Goal: Transaction & Acquisition: Purchase product/service

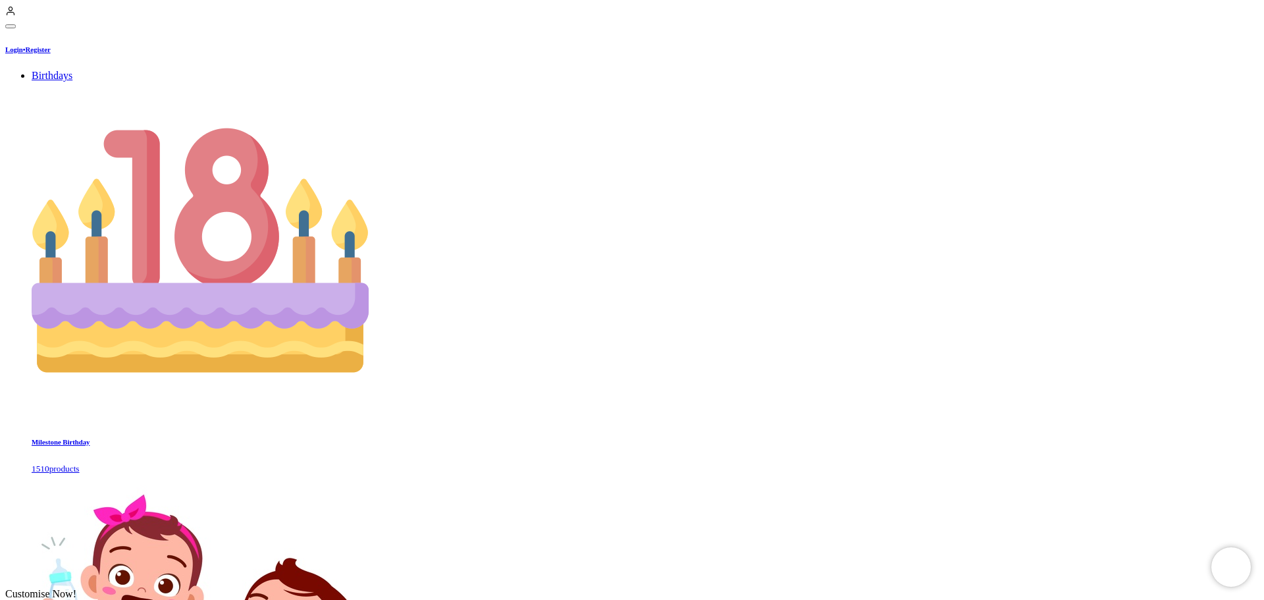
click at [76, 588] on span "Customise Now!" at bounding box center [40, 593] width 71 height 11
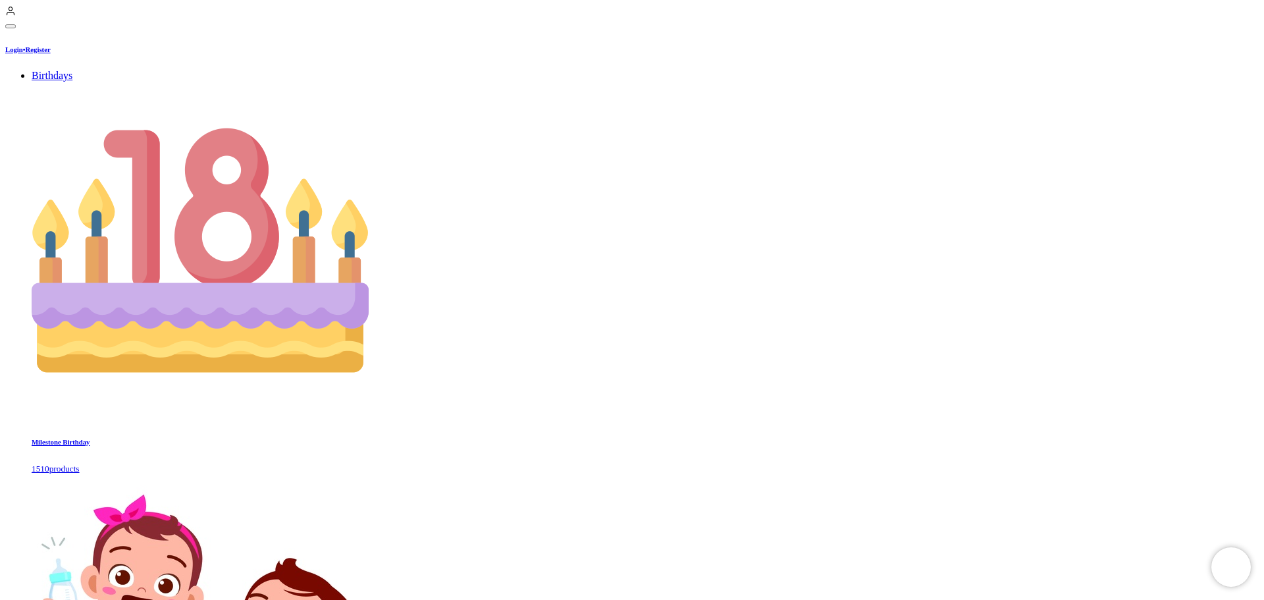
type textarea "*"
type textarea "**********"
